Goal: Transaction & Acquisition: Book appointment/travel/reservation

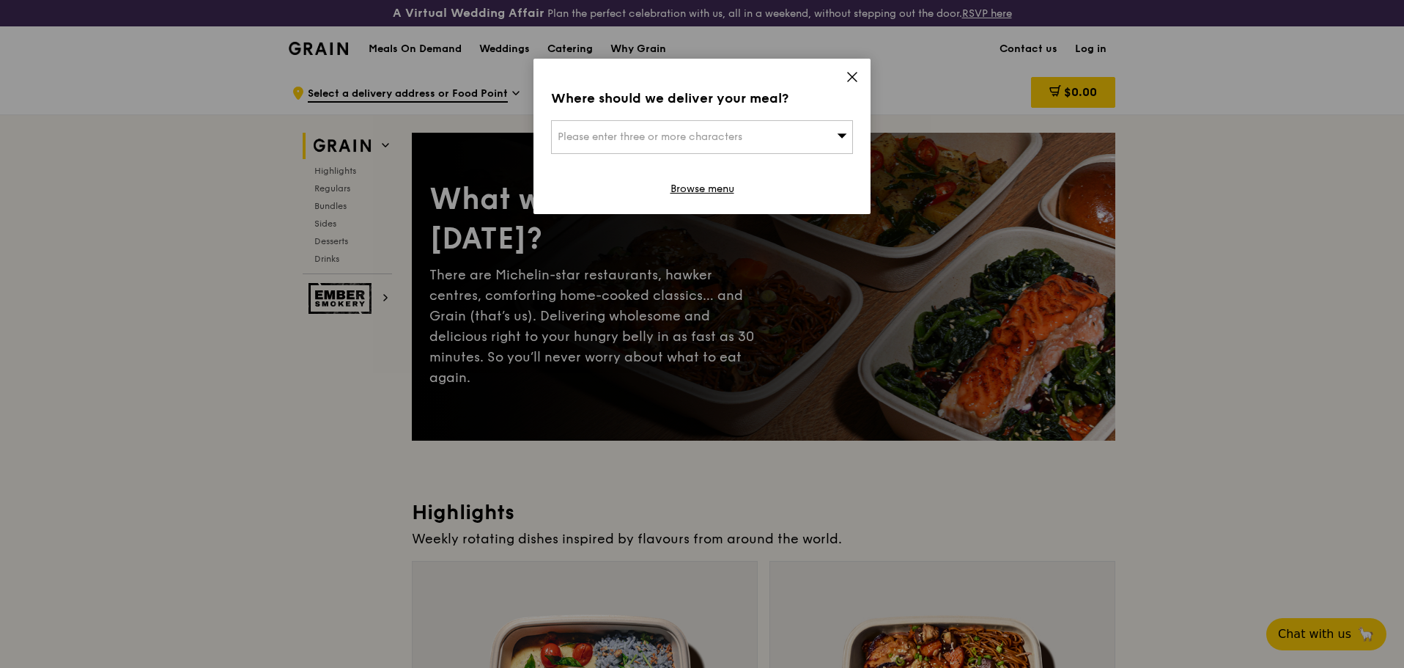
click at [864, 75] on div "Where should we deliver your meal? Please enter three or more characters Browse…" at bounding box center [702, 136] width 337 height 155
click at [858, 74] on icon at bounding box center [852, 76] width 13 height 13
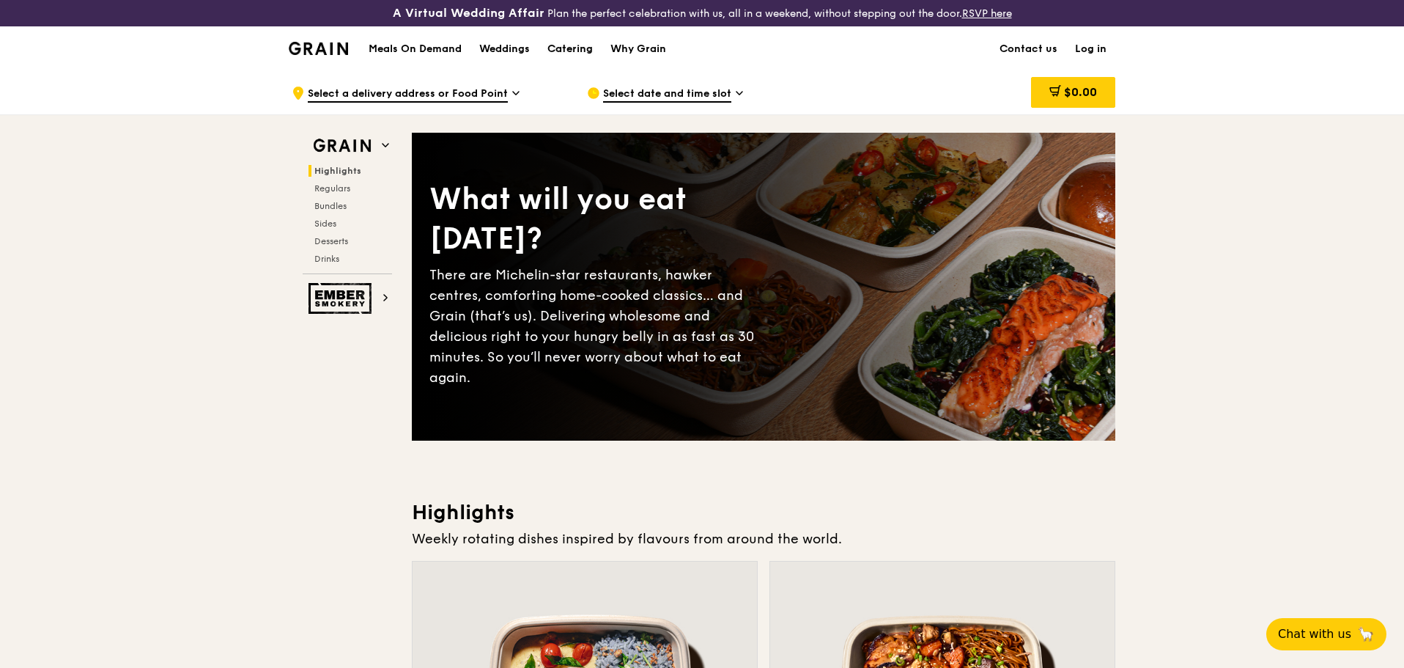
click at [564, 44] on div "Catering" at bounding box center [570, 49] width 45 height 44
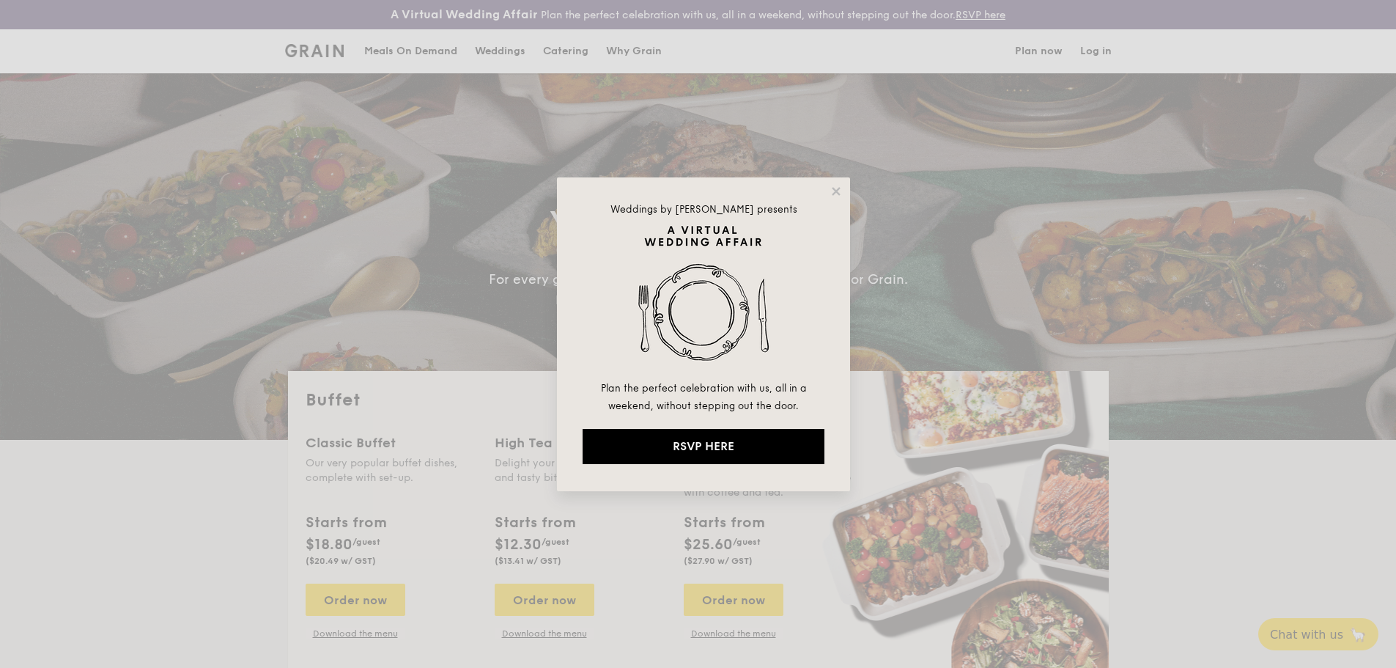
select select
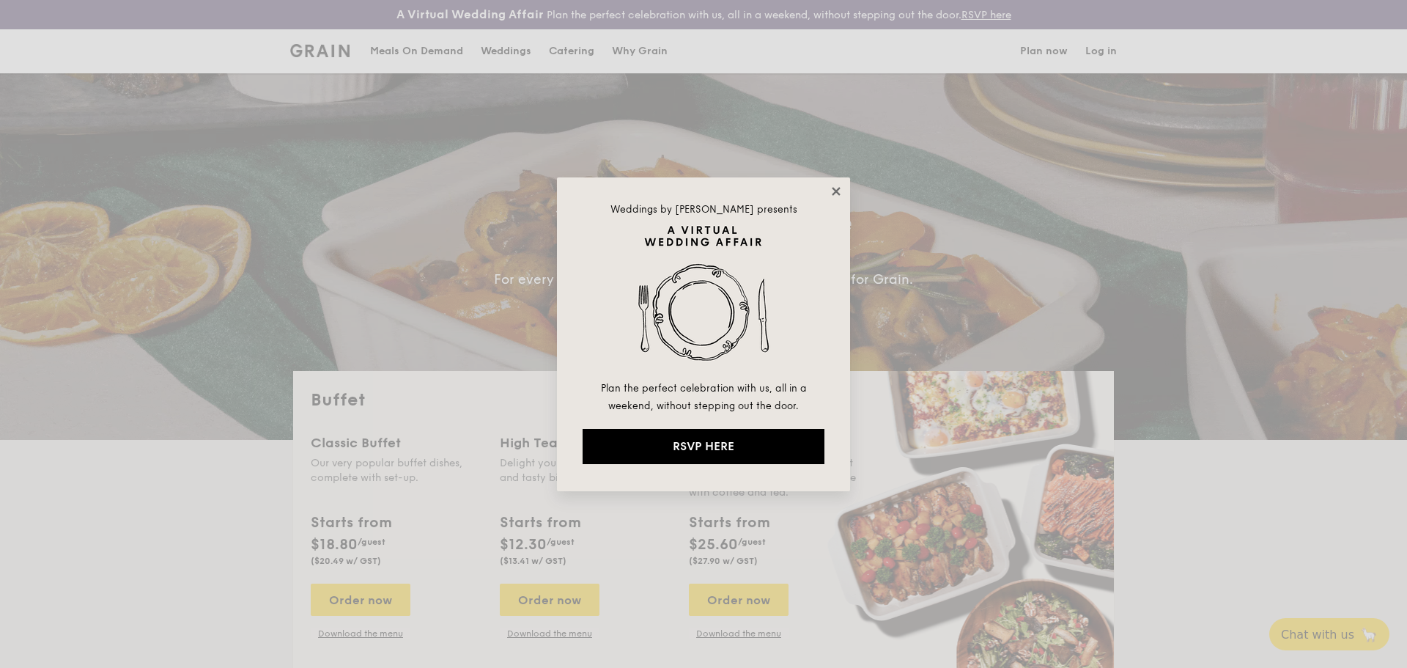
click at [839, 191] on icon at bounding box center [836, 191] width 13 height 13
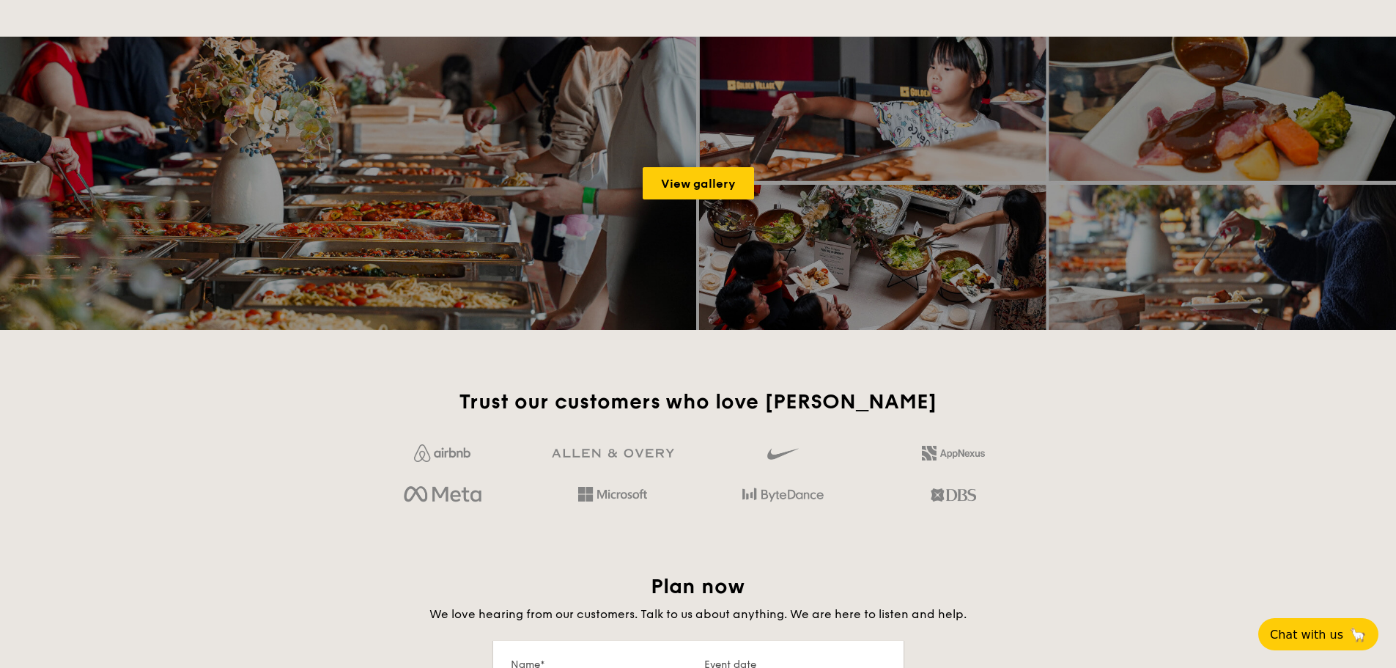
scroll to position [2419, 0]
